Goal: Task Accomplishment & Management: Complete application form

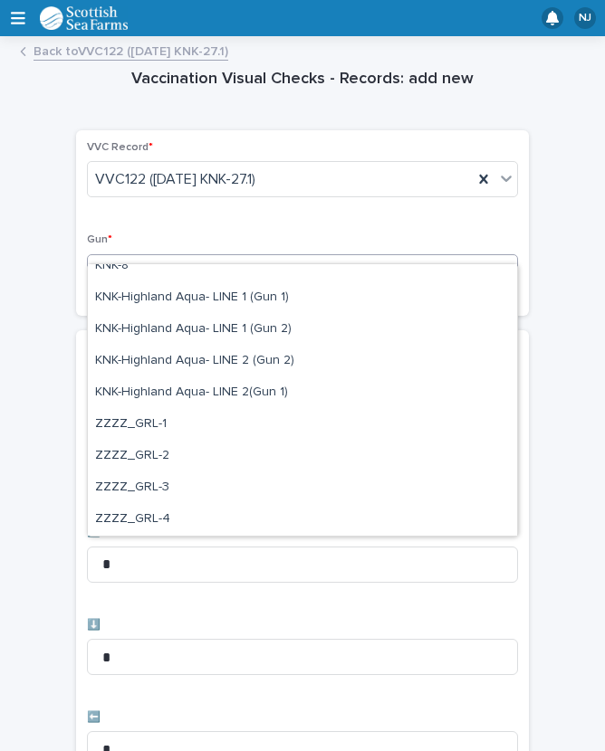
scroll to position [552, 0]
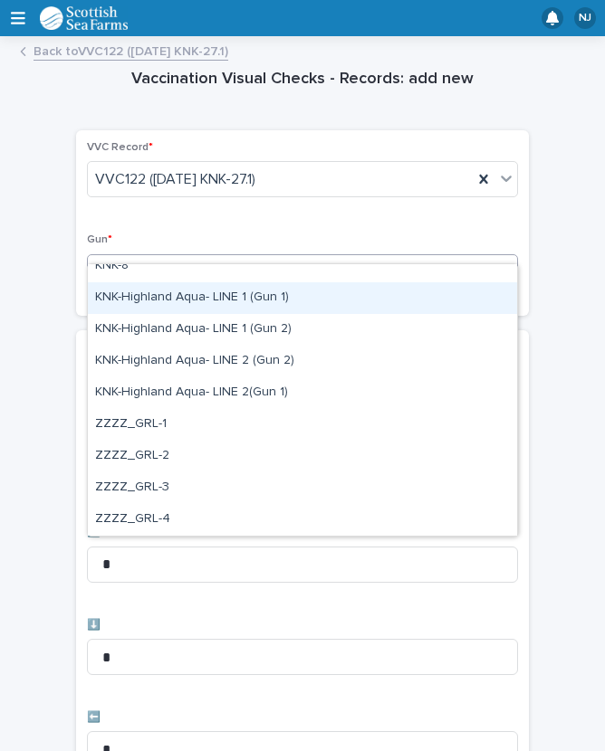
click at [275, 296] on div "KNK-Highland Aqua- LINE 1 (Gun 1)" at bounding box center [302, 298] width 429 height 32
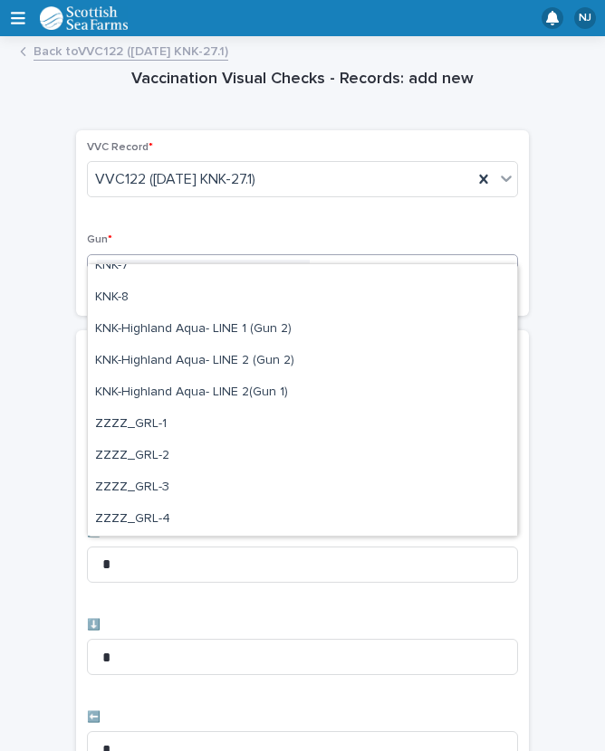
scroll to position [520, 0]
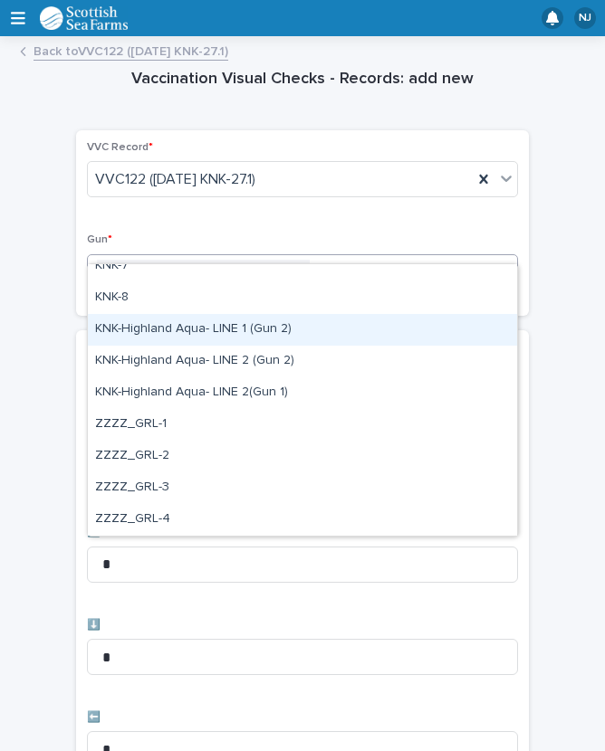
click at [271, 330] on div "KNK-Highland Aqua- LINE 1 (Gun 2)" at bounding box center [302, 330] width 429 height 32
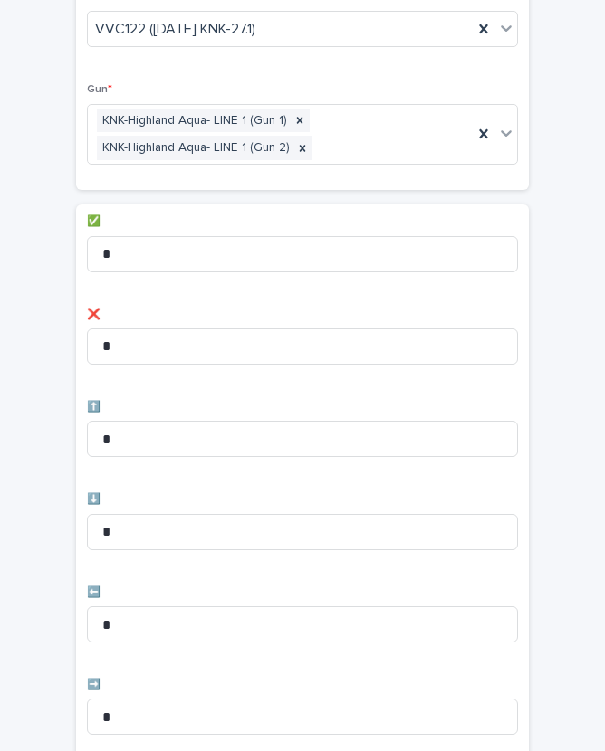
scroll to position [114, 0]
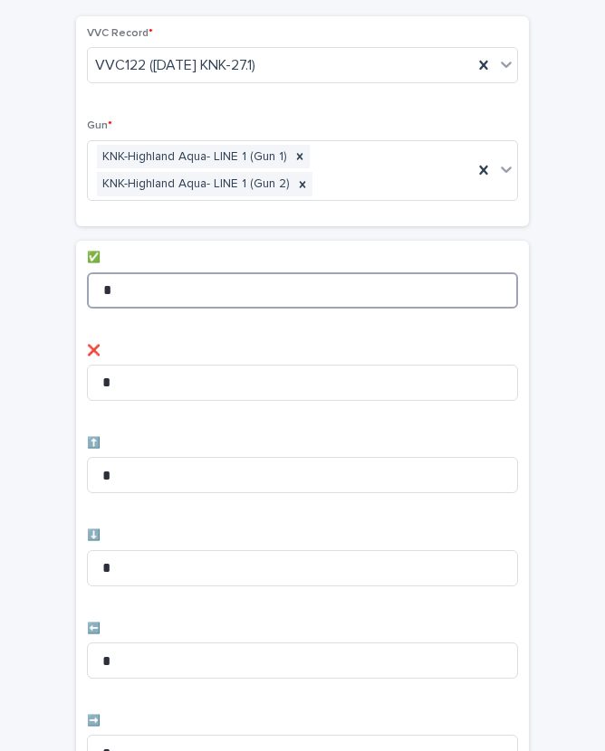
click at [200, 272] on input "*" at bounding box center [302, 290] width 431 height 36
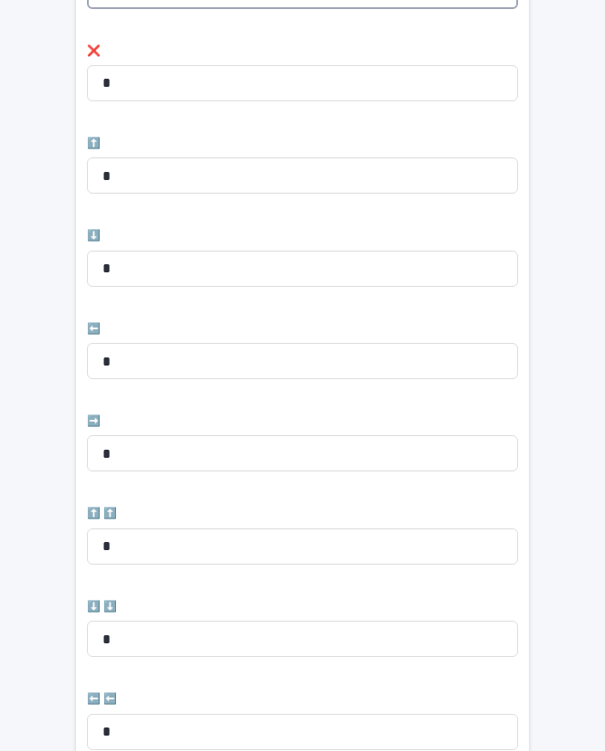
scroll to position [428, 0]
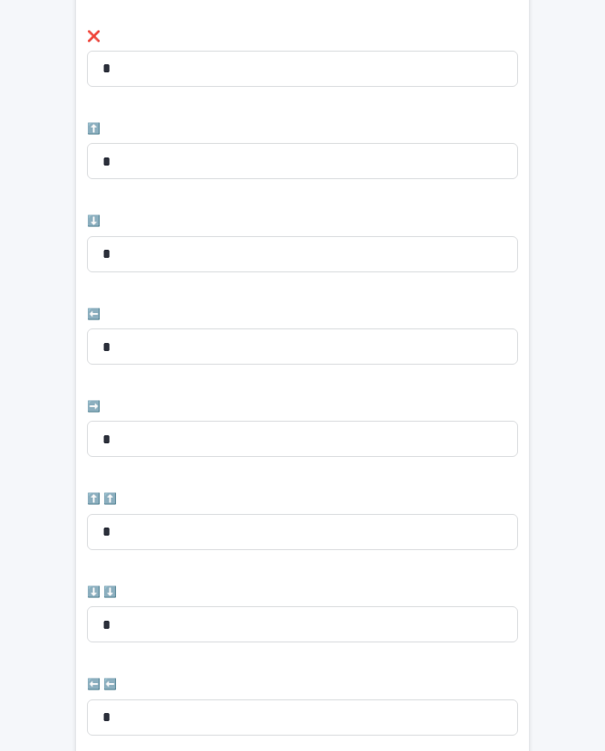
type input "**"
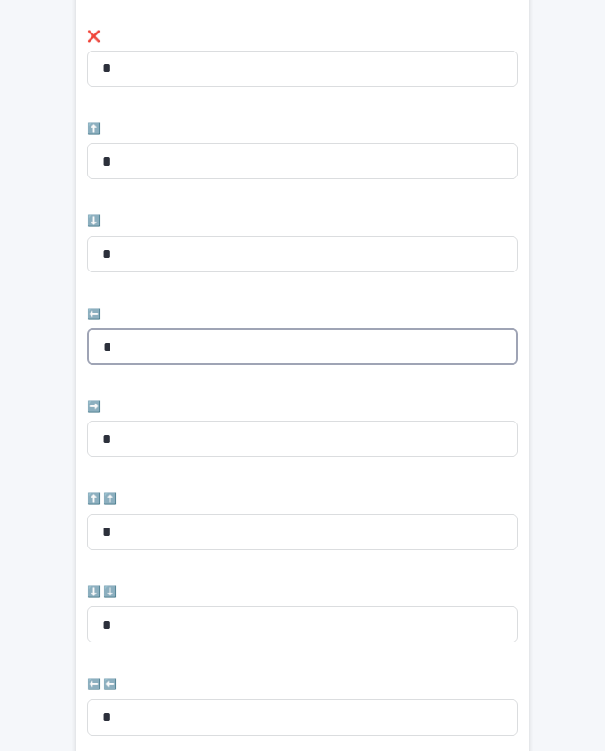
click at [205, 329] on input "*" at bounding box center [302, 347] width 431 height 36
type input "*"
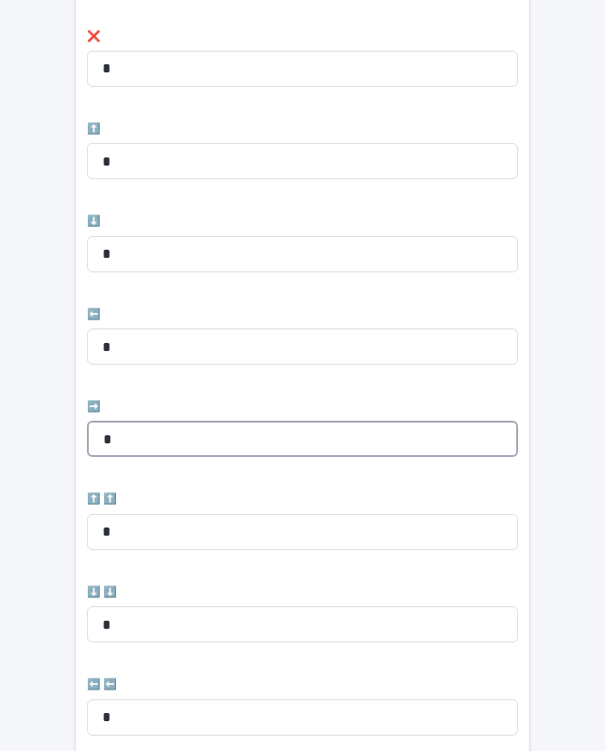
click at [177, 421] on input "*" at bounding box center [302, 439] width 431 height 36
click at [211, 421] on input "*" at bounding box center [302, 439] width 431 height 36
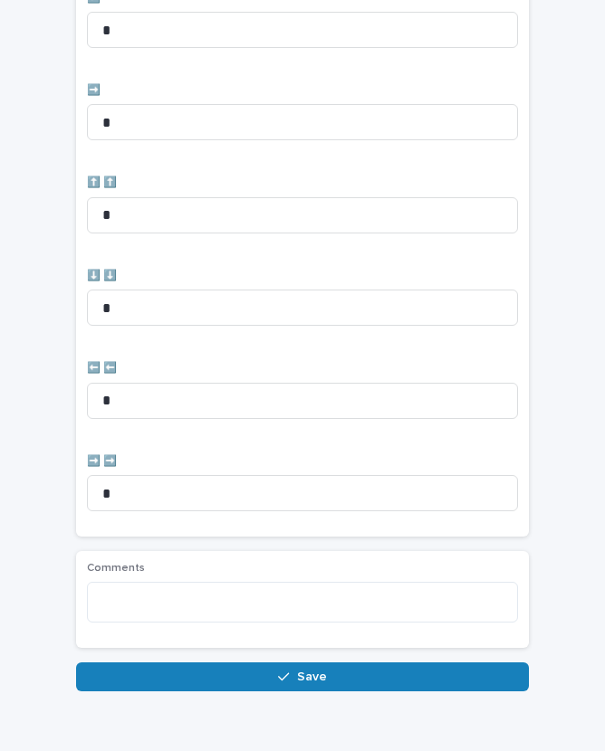
scroll to position [744, 0]
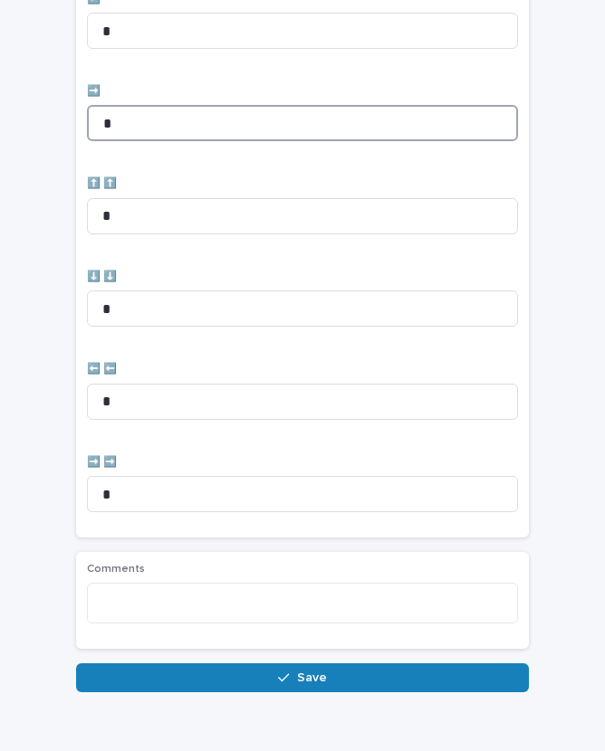
type input "*"
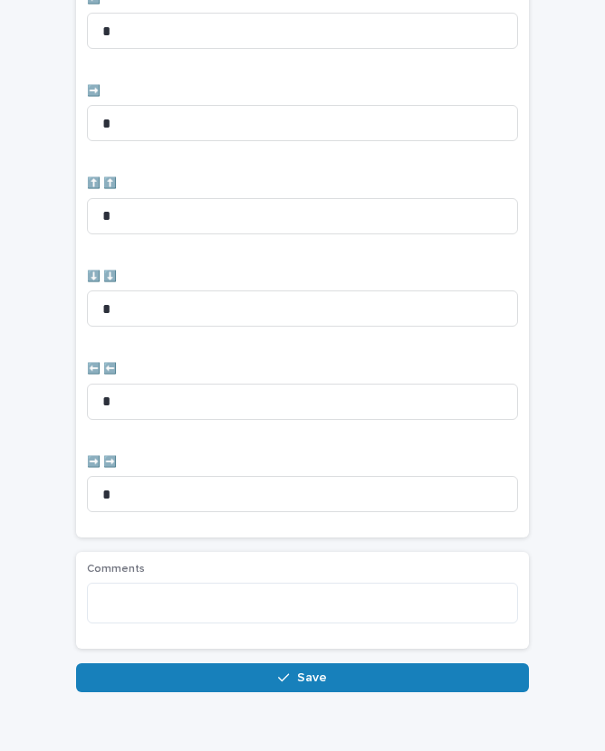
click at [318, 663] on button "Save" at bounding box center [302, 677] width 453 height 29
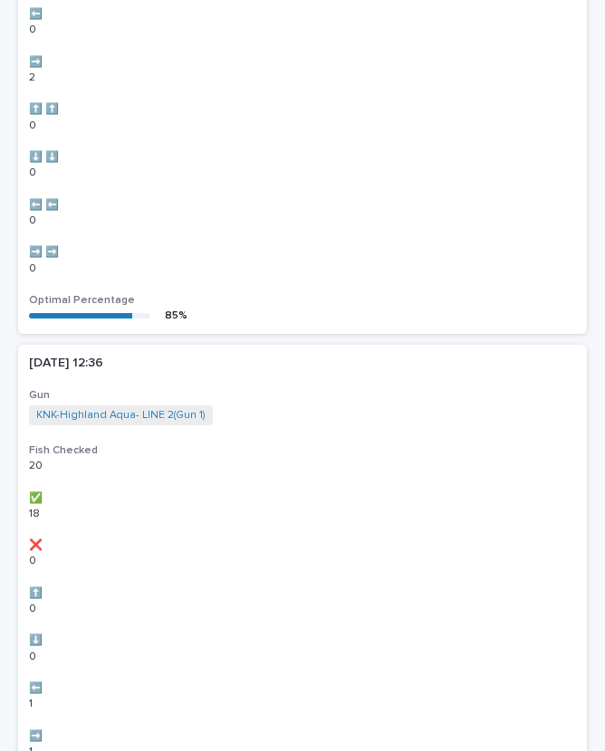
scroll to position [0, 0]
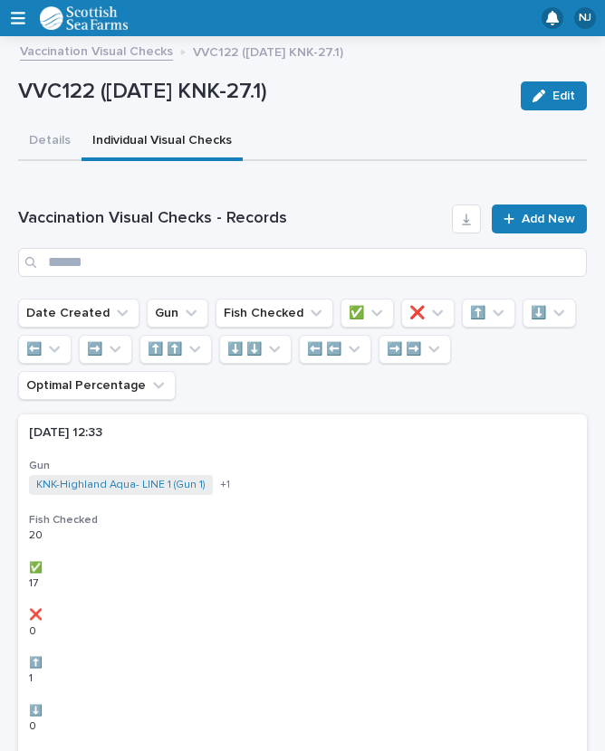
click at [533, 205] on link "Add New" at bounding box center [539, 219] width 95 height 29
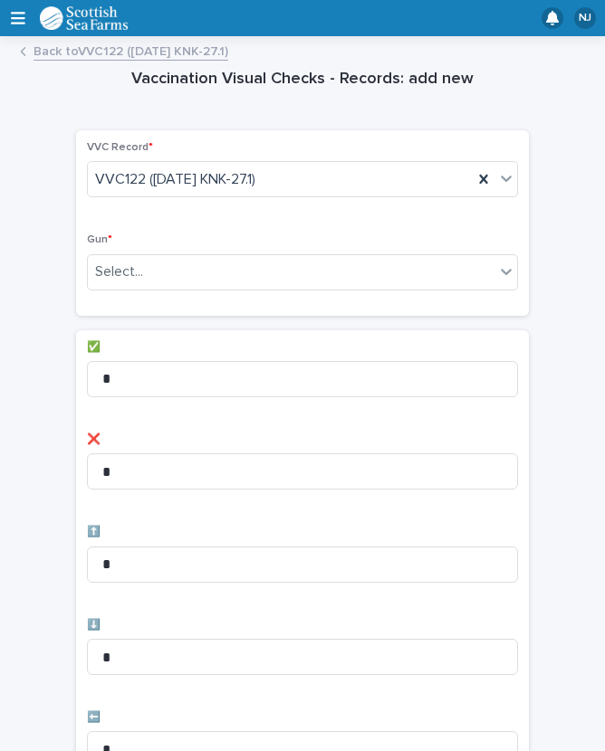
click at [549, 185] on div "Vaccination Visual Checks - Records: add new Loading... Saving… Loading... Savi…" at bounding box center [302, 729] width 568 height 1365
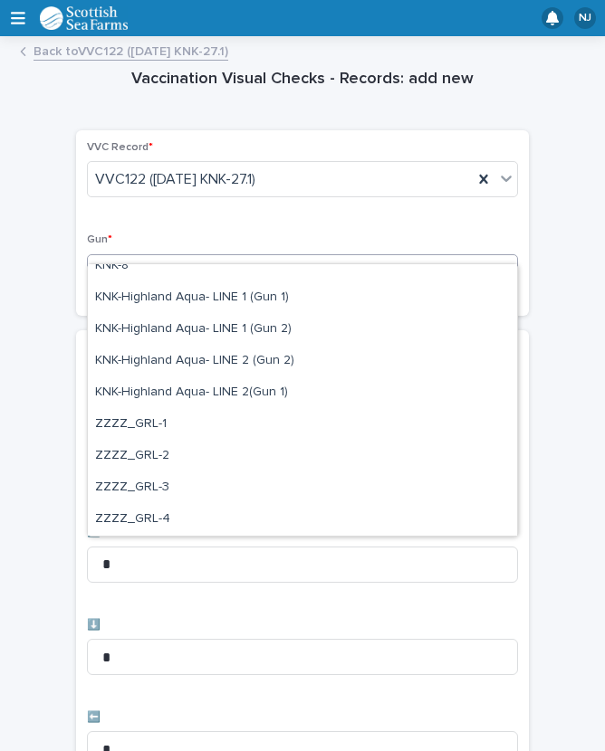
scroll to position [552, 0]
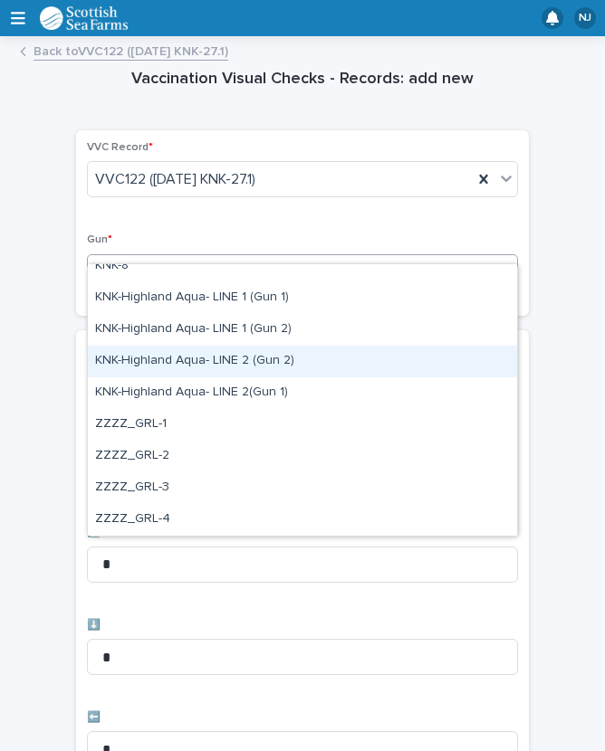
click at [282, 358] on div "KNK-Highland Aqua- LINE 2 (Gun 2)" at bounding box center [302, 362] width 429 height 32
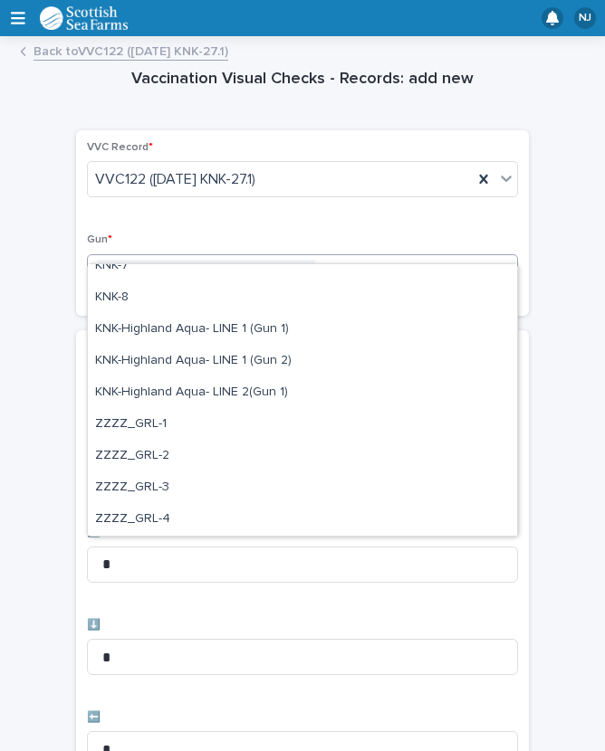
scroll to position [520, 0]
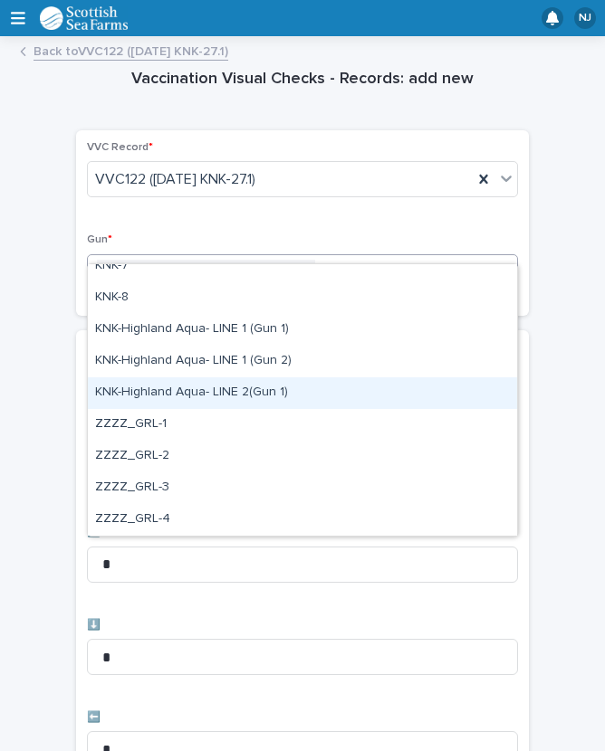
click at [217, 389] on div "KNK-Highland Aqua- LINE 2(Gun 1)" at bounding box center [302, 393] width 429 height 32
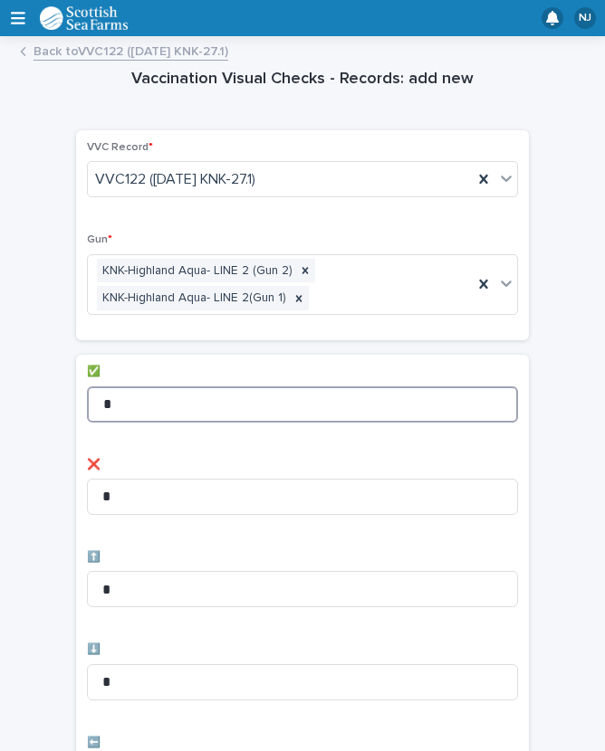
click at [217, 387] on input "*" at bounding box center [302, 405] width 431 height 36
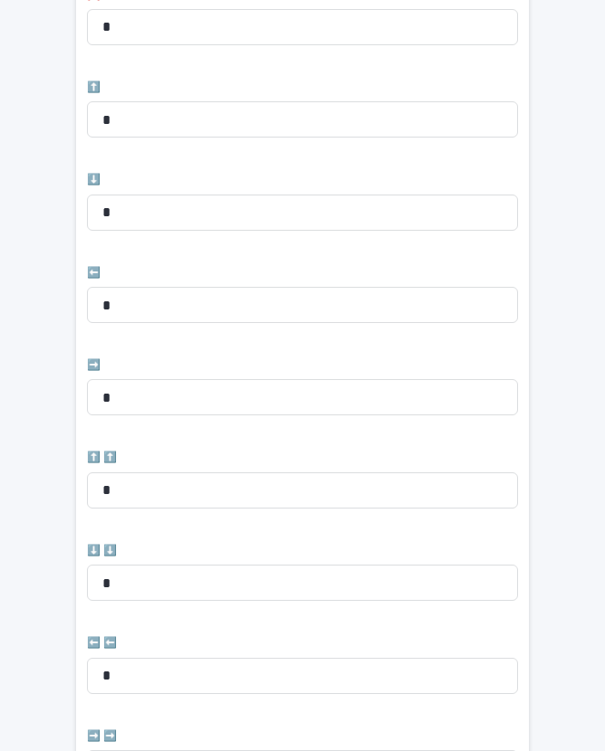
scroll to position [473, 0]
type input "**"
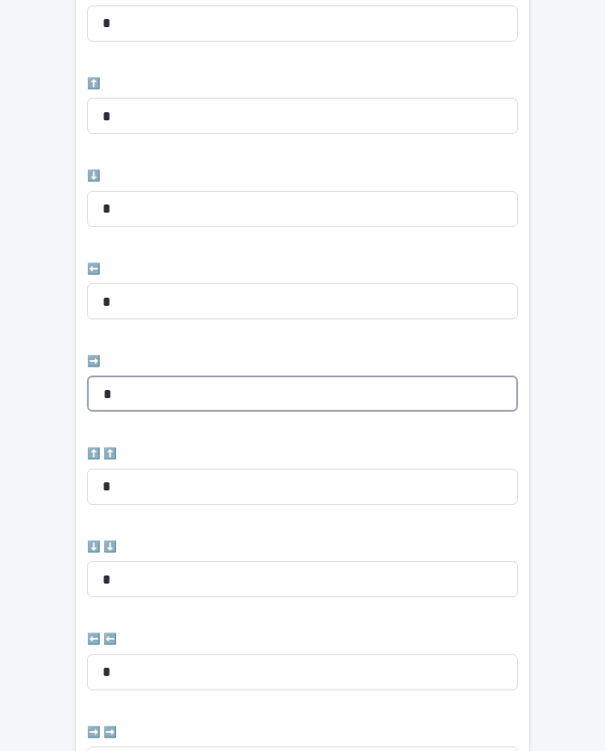
click at [166, 376] on input "*" at bounding box center [302, 394] width 431 height 36
click at [199, 376] on input "*" at bounding box center [302, 394] width 431 height 36
type input "*"
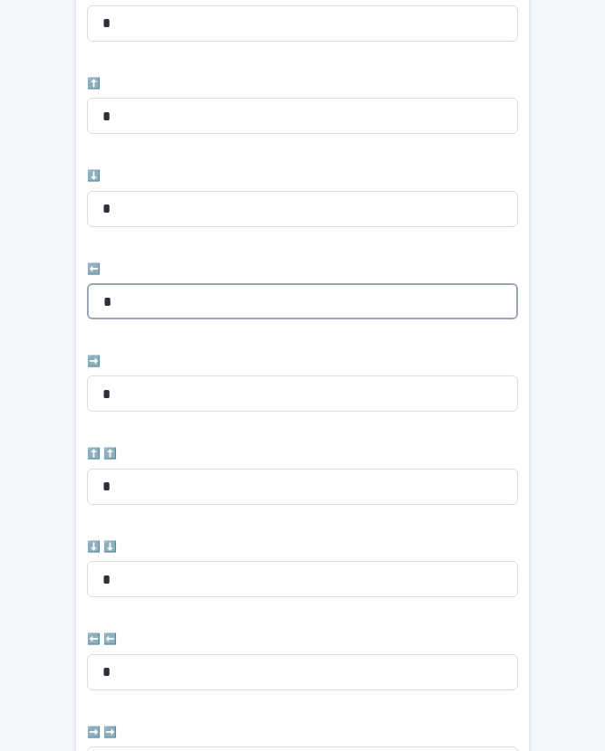
click at [155, 283] on input "*" at bounding box center [302, 301] width 431 height 36
click at [212, 283] on input "*" at bounding box center [302, 301] width 431 height 36
click at [167, 283] on input "*" at bounding box center [302, 301] width 431 height 36
type input "*"
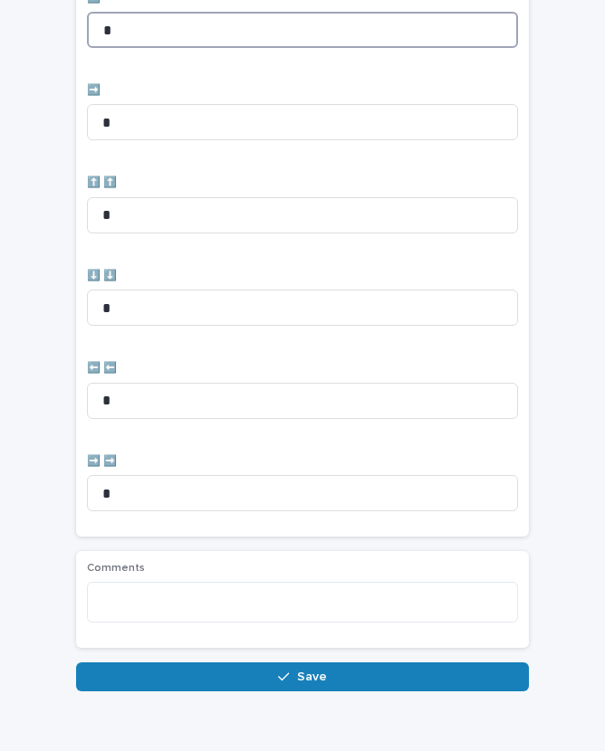
scroll to position [744, 0]
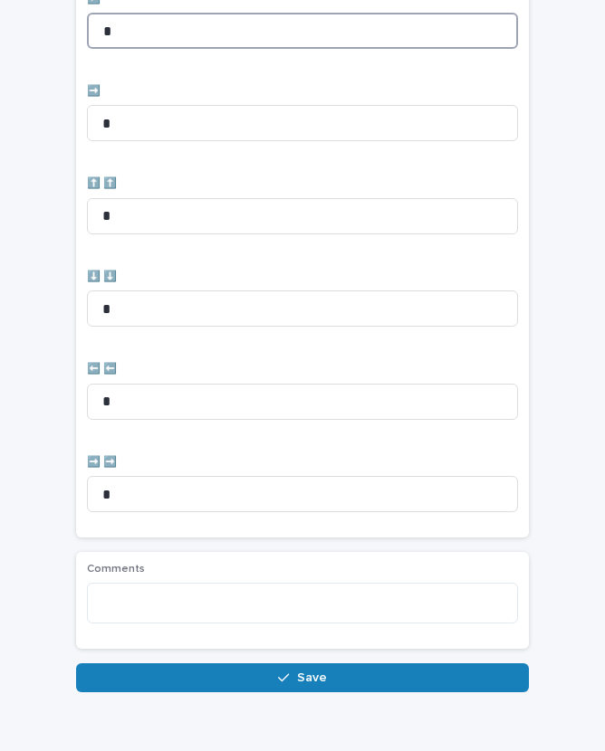
type input "*"
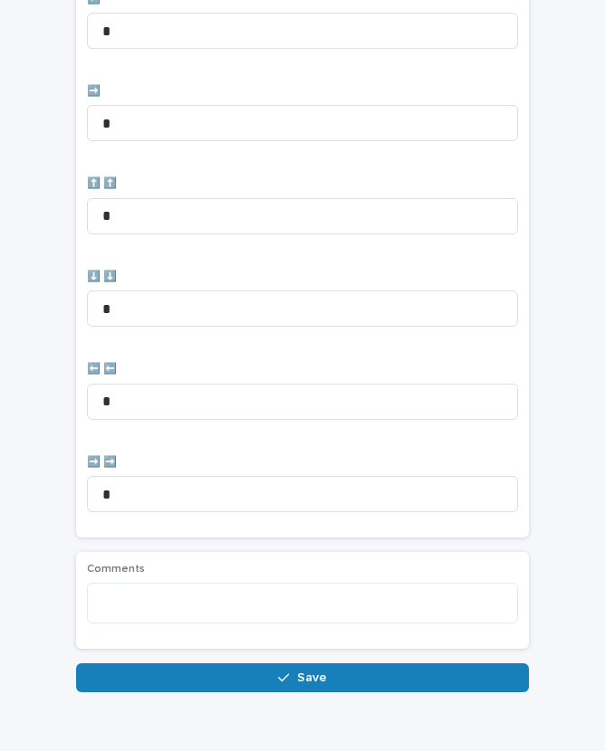
click at [318, 672] on span "Save" at bounding box center [312, 678] width 30 height 13
